Goal: Information Seeking & Learning: Understand process/instructions

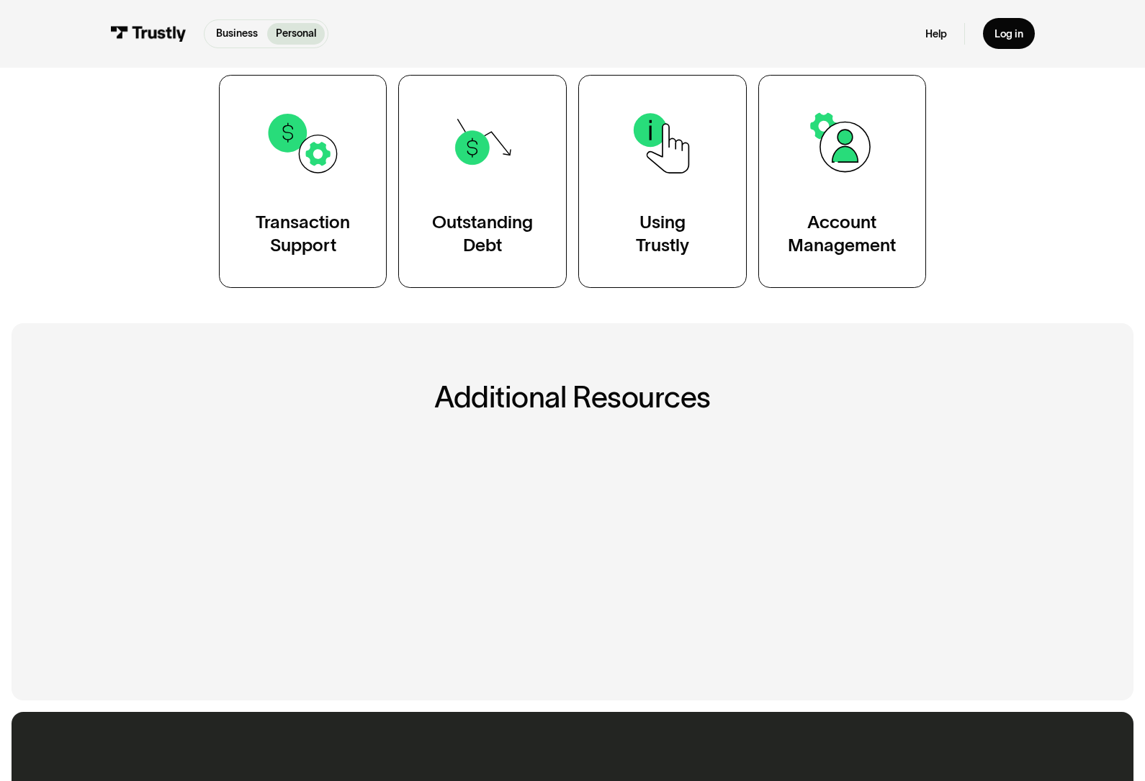
scroll to position [306, 0]
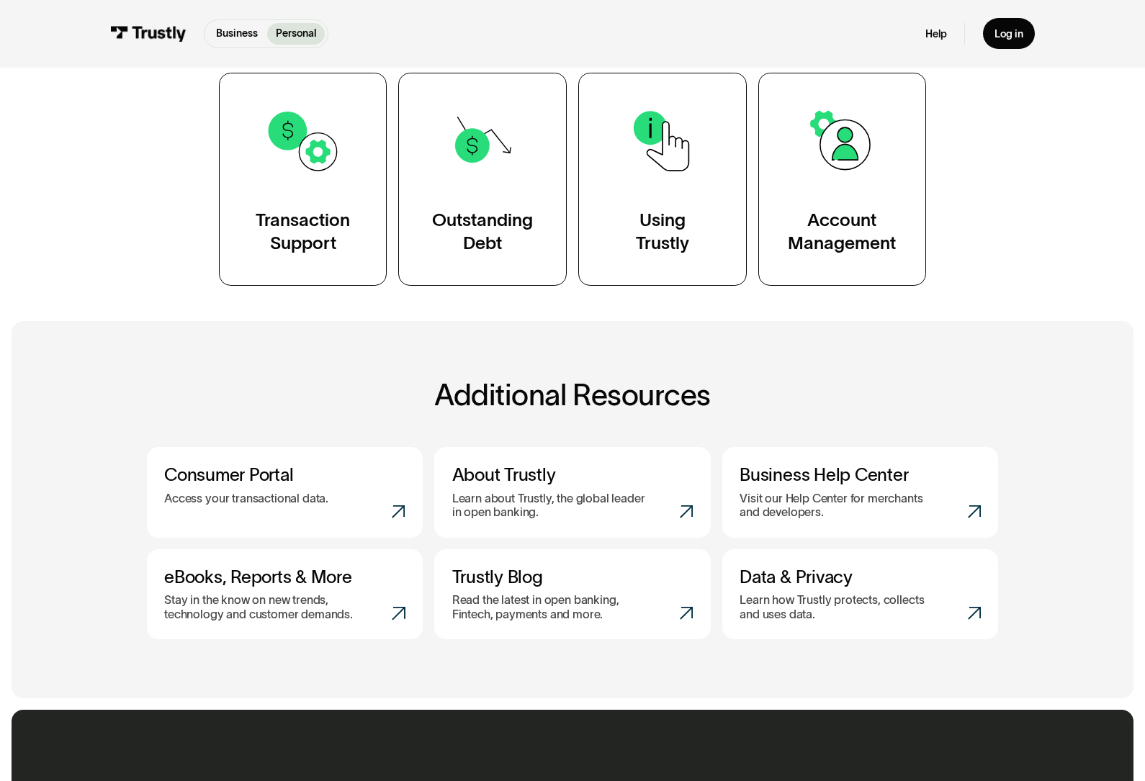
click at [857, 201] on link "Account Management" at bounding box center [842, 179] width 168 height 213
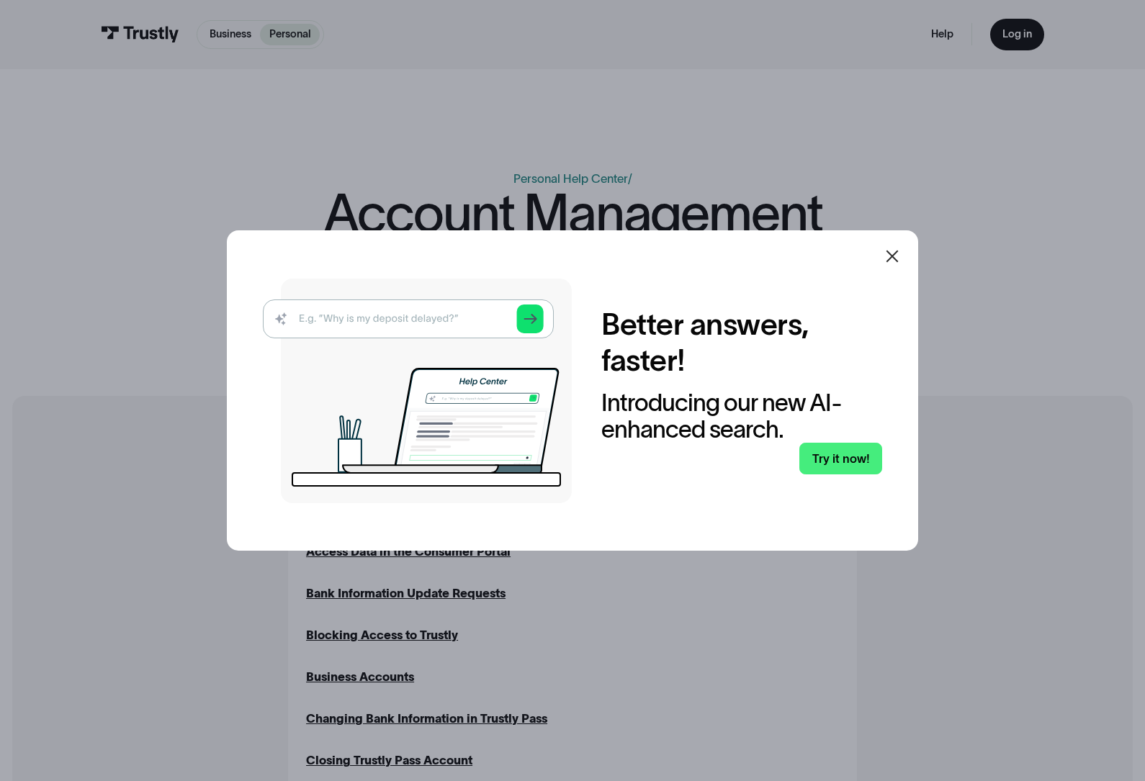
click at [886, 265] on icon at bounding box center [891, 256] width 17 height 17
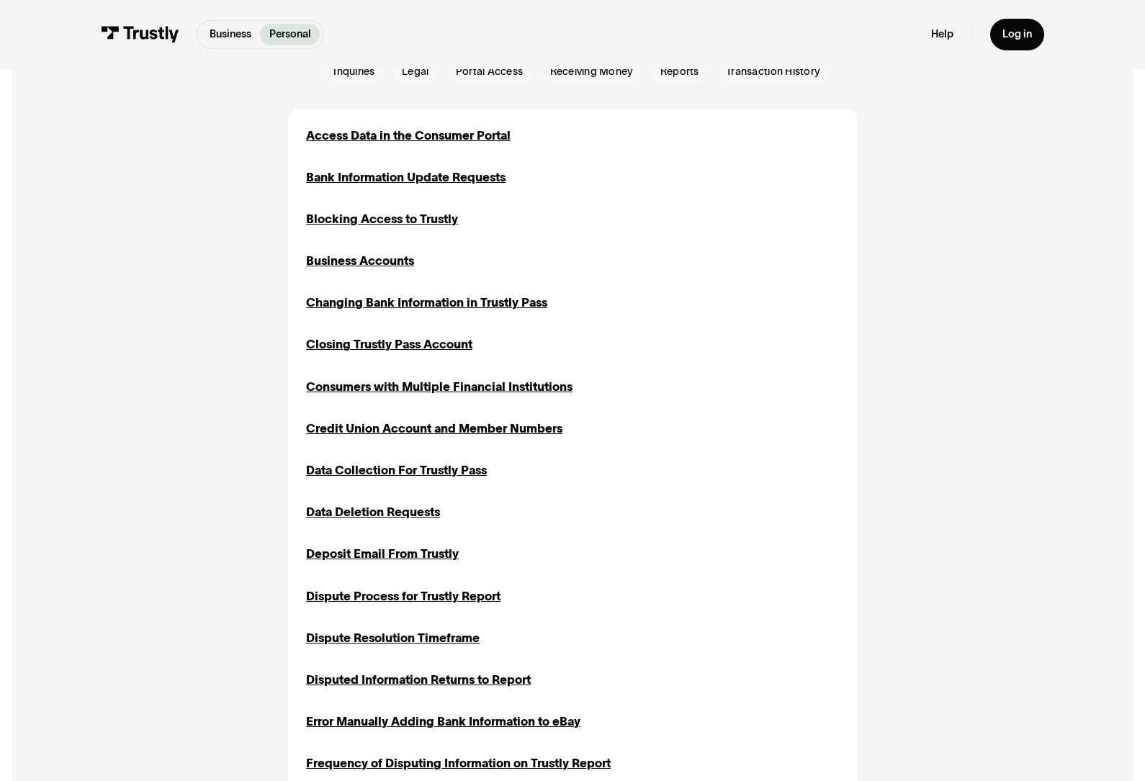
scroll to position [417, 0]
click at [536, 428] on div "Credit Union Account and Member Numbers" at bounding box center [434, 428] width 256 height 18
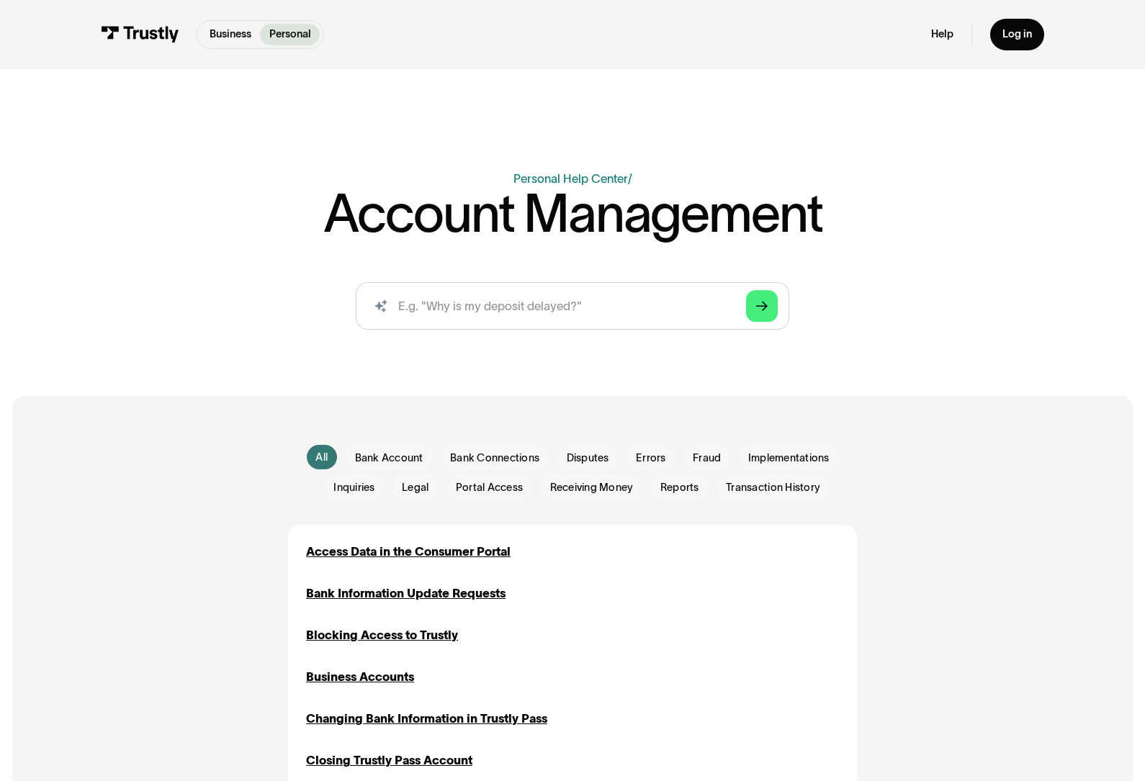
scroll to position [82, 0]
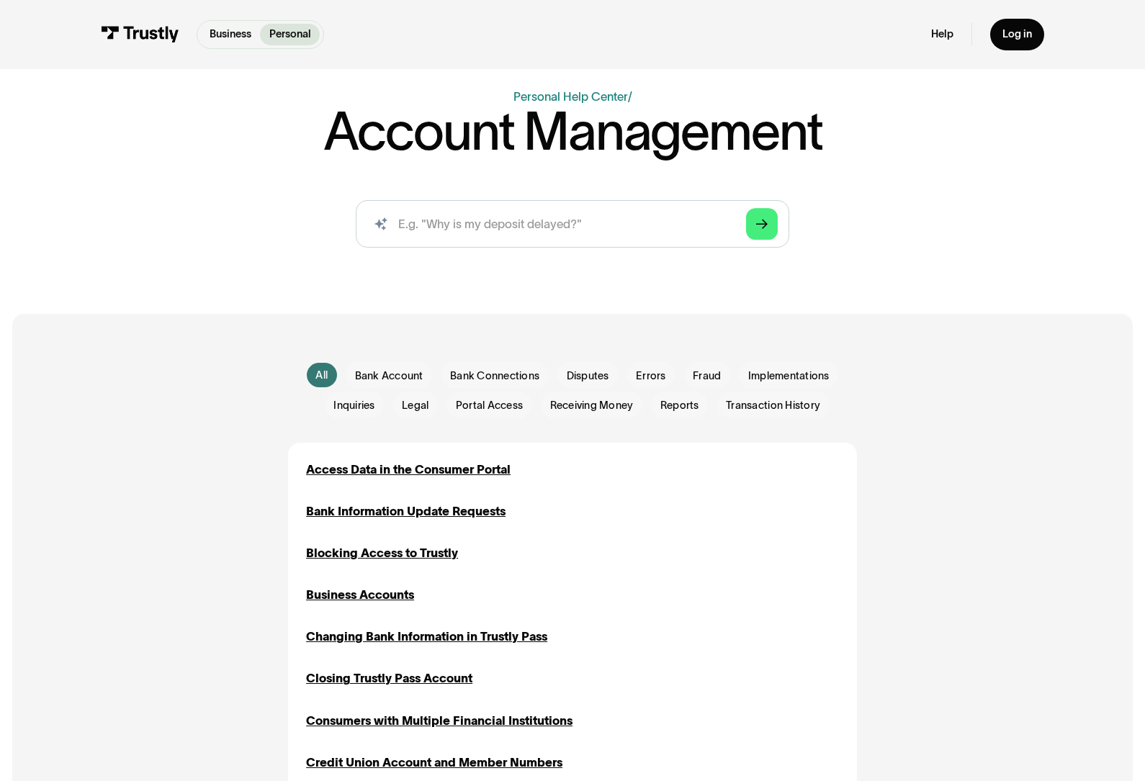
click at [365, 512] on div "Bank Information Update Requests" at bounding box center [405, 512] width 199 height 18
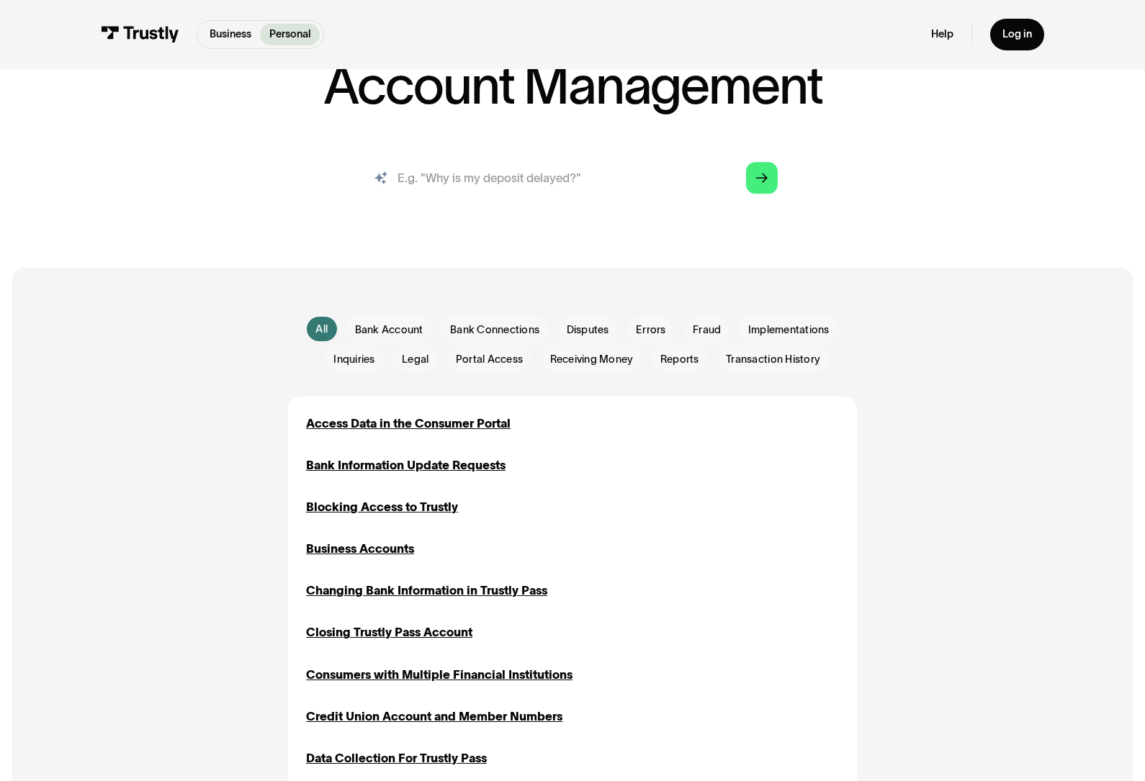
click at [593, 176] on input "search" at bounding box center [573, 178] width 434 height 48
type input "Address"
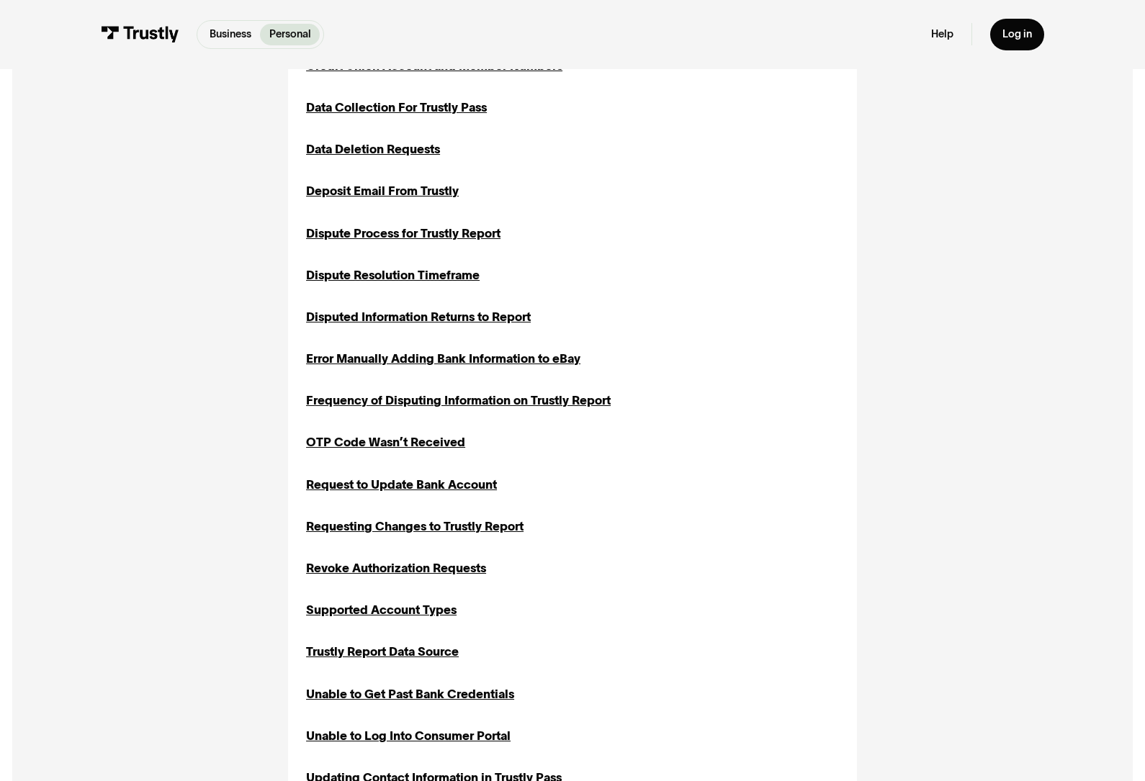
scroll to position [0, 0]
